Goal: Information Seeking & Learning: Learn about a topic

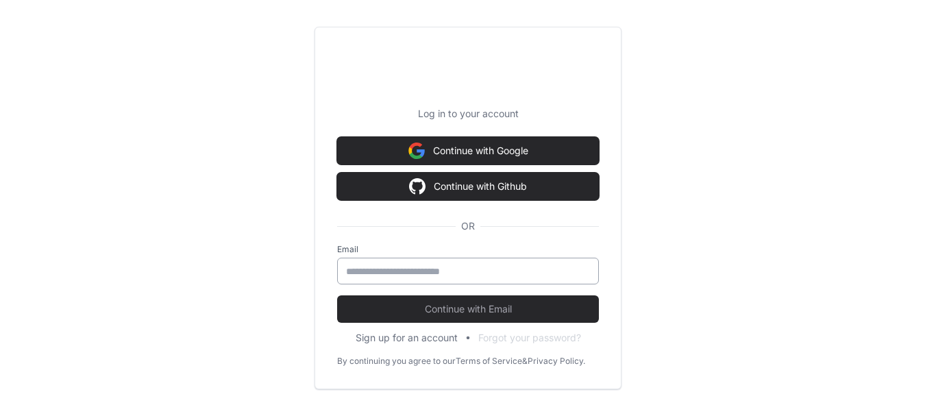
click at [408, 280] on div at bounding box center [468, 271] width 262 height 27
click at [398, 274] on input "email" at bounding box center [468, 272] width 244 height 14
type input "**********"
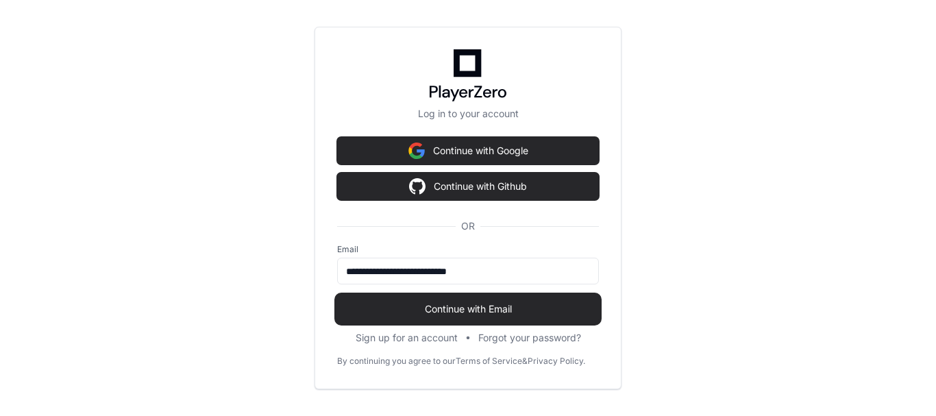
click at [419, 306] on span "Continue with Email" at bounding box center [468, 309] width 262 height 14
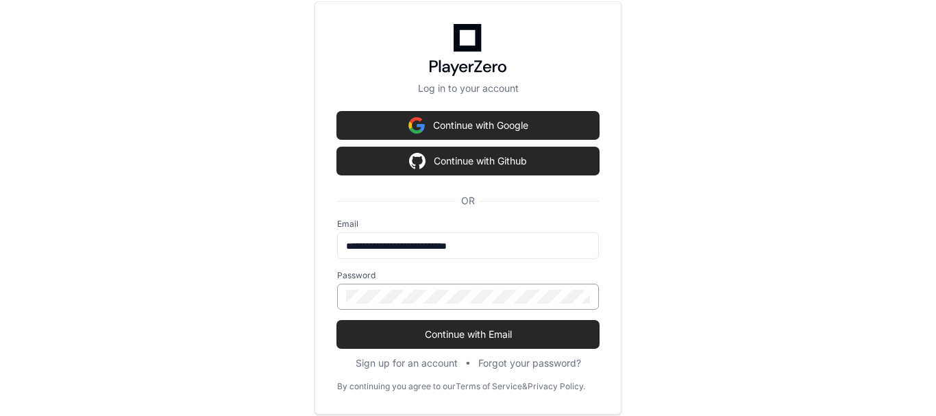
click at [407, 304] on div at bounding box center [468, 297] width 262 height 26
click at [337, 321] on button "Continue with Email" at bounding box center [468, 334] width 262 height 27
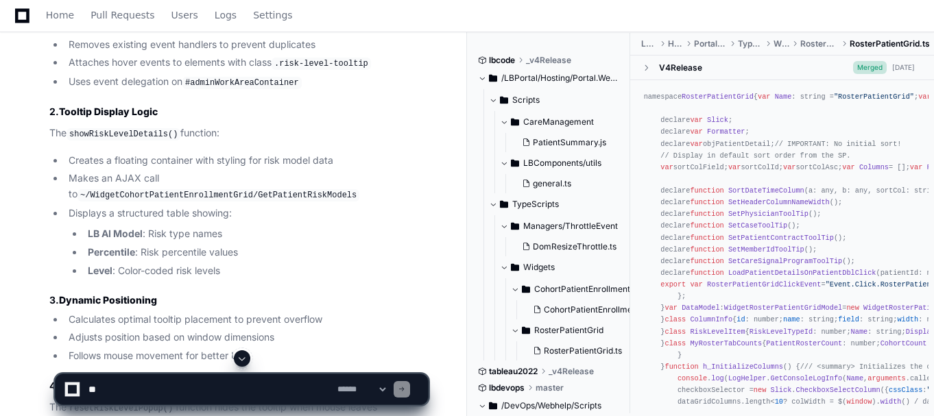
scroll to position [999, 0]
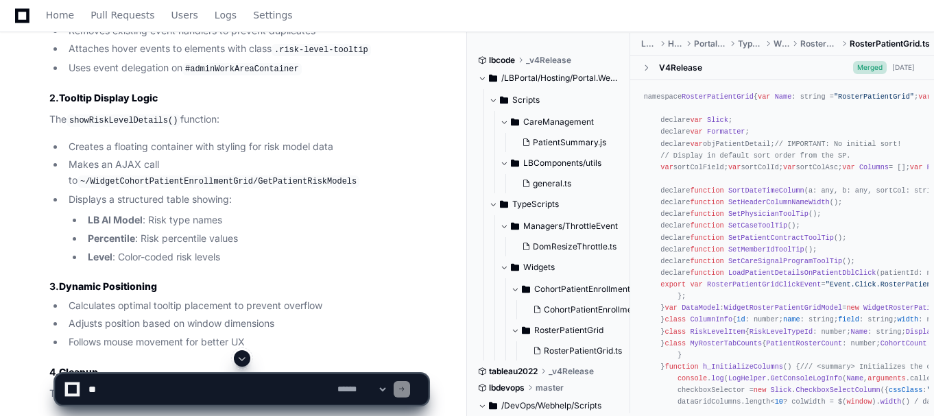
click at [304, 56] on code ".risk-level-tooltip" at bounding box center [320, 50] width 99 height 12
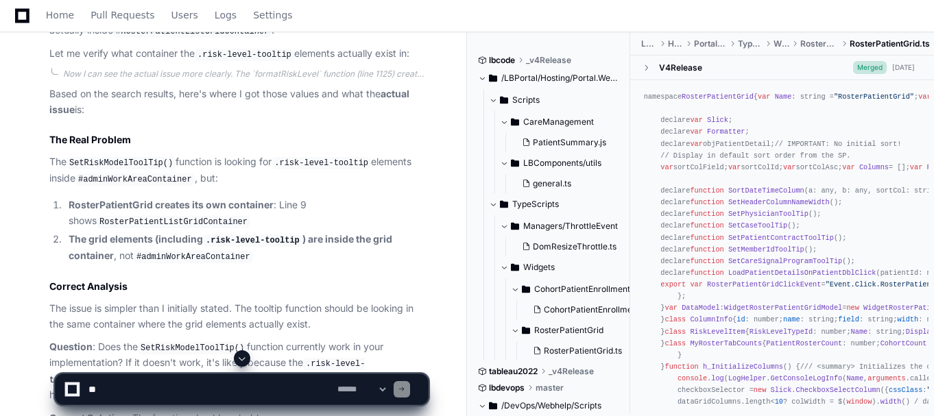
scroll to position [3971, 0]
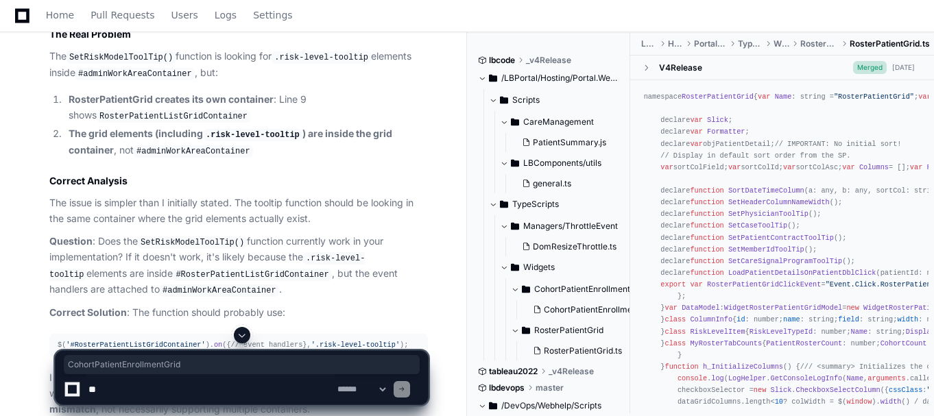
scroll to position [4085, 0]
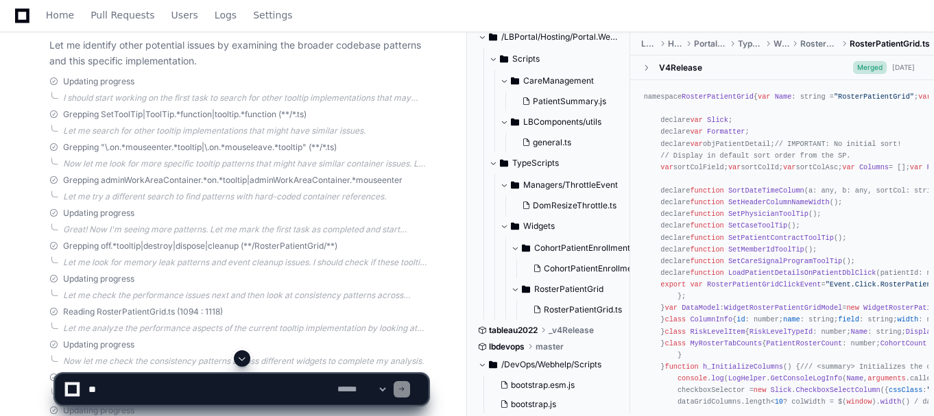
scroll to position [4759, 0]
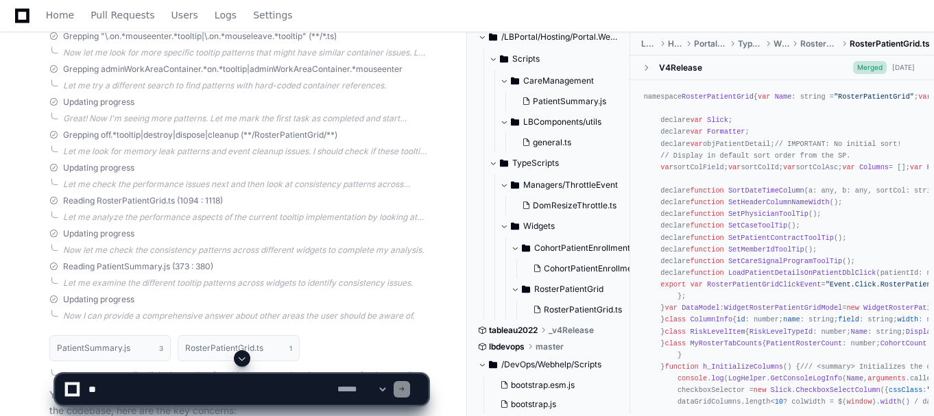
scroll to position [4791, 0]
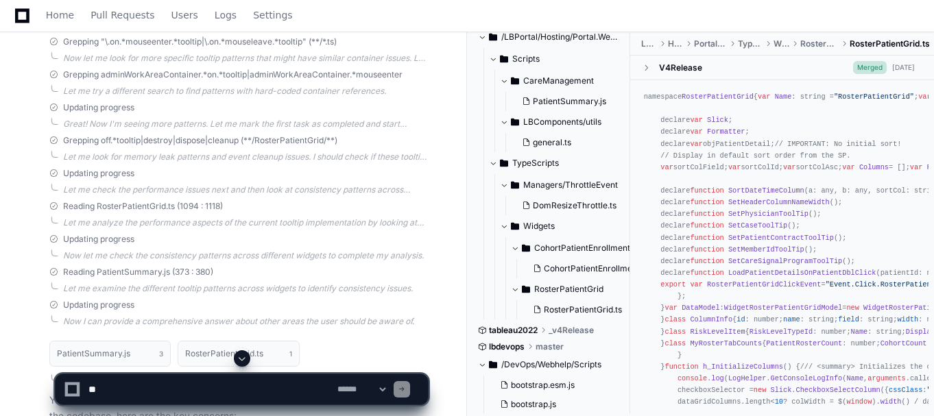
scroll to position [4843, 0]
